Goal: Check status: Check status

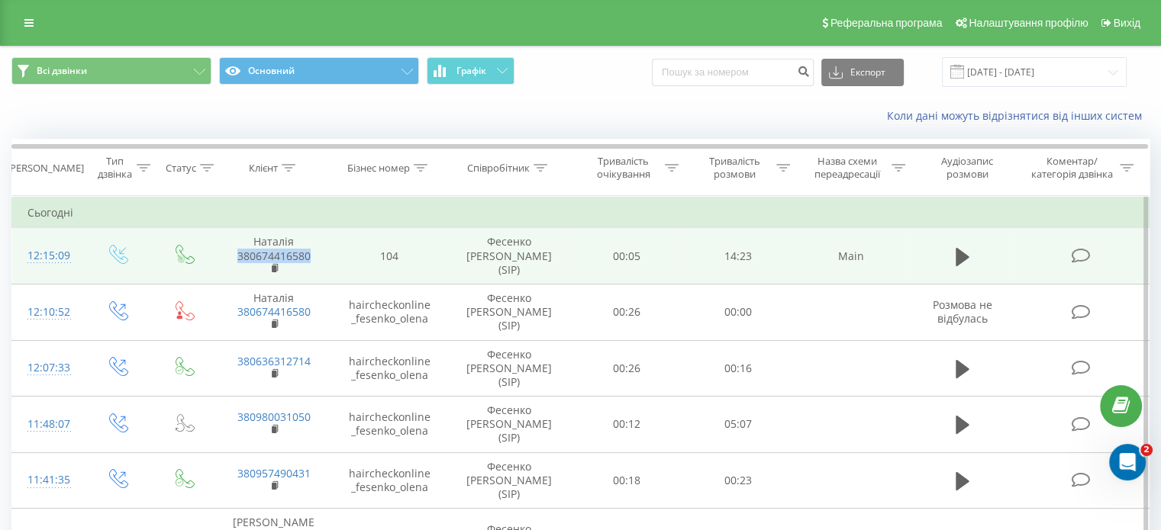
drag, startPoint x: 304, startPoint y: 252, endPoint x: 234, endPoint y: 250, distance: 70.2
click at [234, 250] on span "380674416580" at bounding box center [273, 263] width 85 height 27
click at [958, 255] on icon at bounding box center [963, 256] width 14 height 18
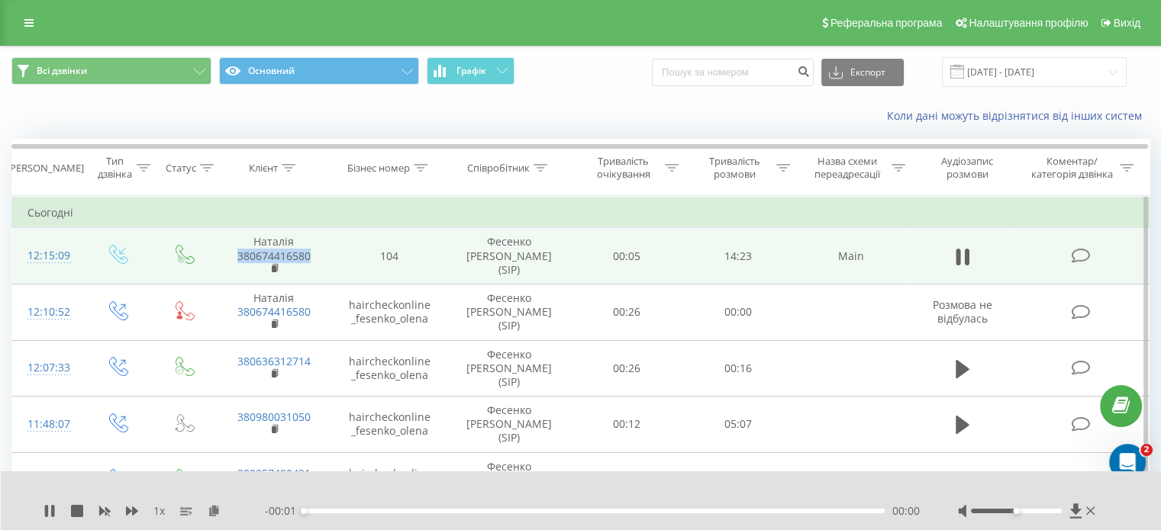
click at [397, 511] on div "00:00" at bounding box center [594, 511] width 581 height 5
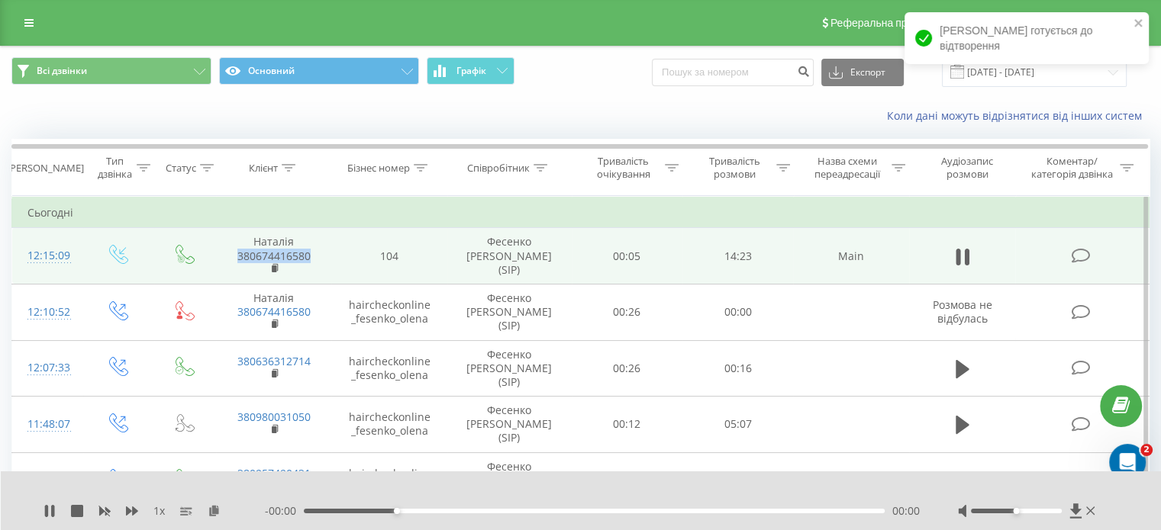
click at [637, 511] on div "00:00" at bounding box center [594, 511] width 581 height 5
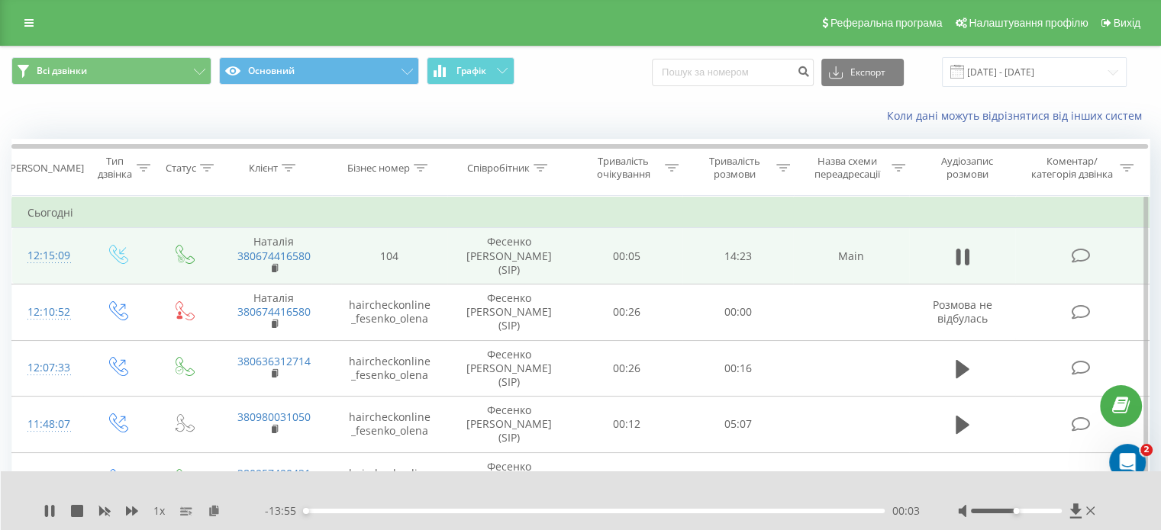
click at [592, 515] on div "- 13:55 00:03 00:03" at bounding box center [592, 511] width 655 height 15
click at [482, 512] on div "04:18" at bounding box center [594, 511] width 581 height 5
click at [653, 518] on div "- 13:58 00:00 00:00" at bounding box center [592, 511] width 655 height 15
click at [646, 513] on div "- 09:39 04:18 04:18" at bounding box center [592, 511] width 655 height 15
click at [645, 512] on div "04:18" at bounding box center [594, 511] width 581 height 5
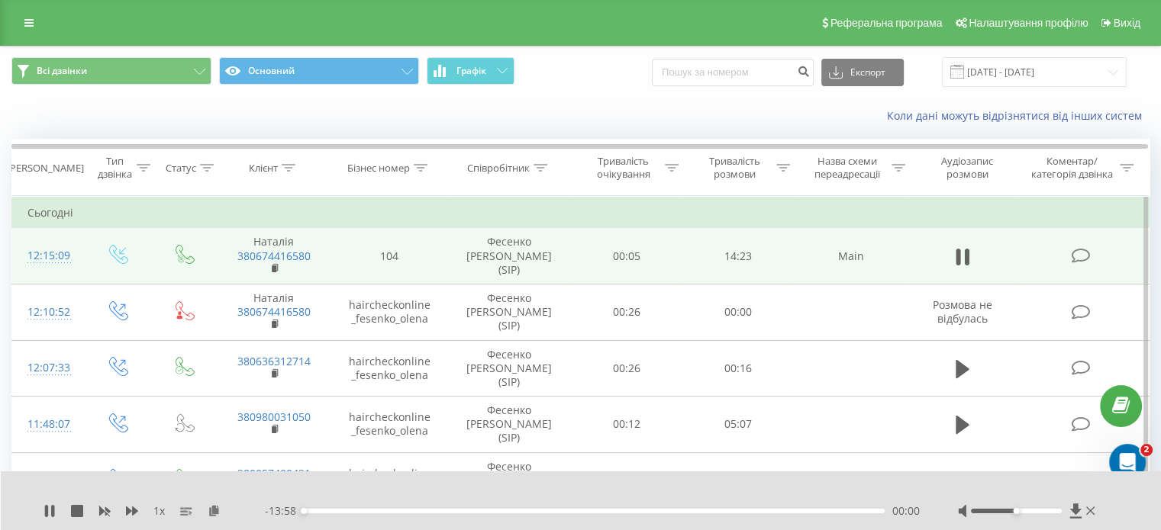
click at [643, 512] on div "00:00" at bounding box center [594, 511] width 581 height 5
click at [656, 513] on div "08:11" at bounding box center [594, 511] width 581 height 5
click at [622, 511] on div "08:28" at bounding box center [594, 511] width 581 height 5
click at [614, 512] on div "07:40" at bounding box center [594, 511] width 581 height 5
click at [608, 512] on div "07:30" at bounding box center [594, 511] width 581 height 5
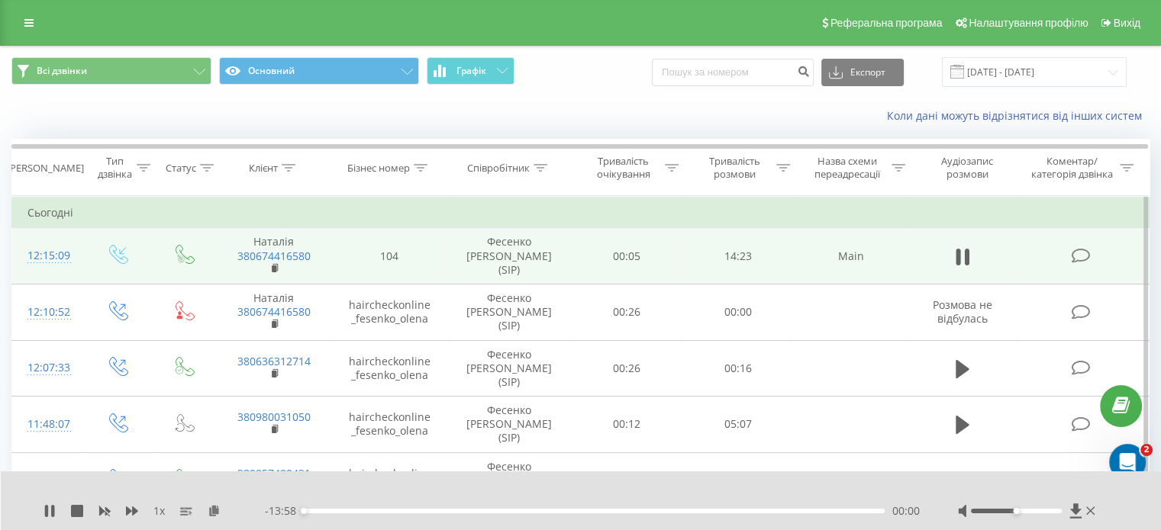
click at [608, 514] on div "- 13:58 00:00 00:00" at bounding box center [592, 511] width 655 height 15
click at [969, 253] on button at bounding box center [962, 257] width 23 height 23
